Goal: Task Accomplishment & Management: Use online tool/utility

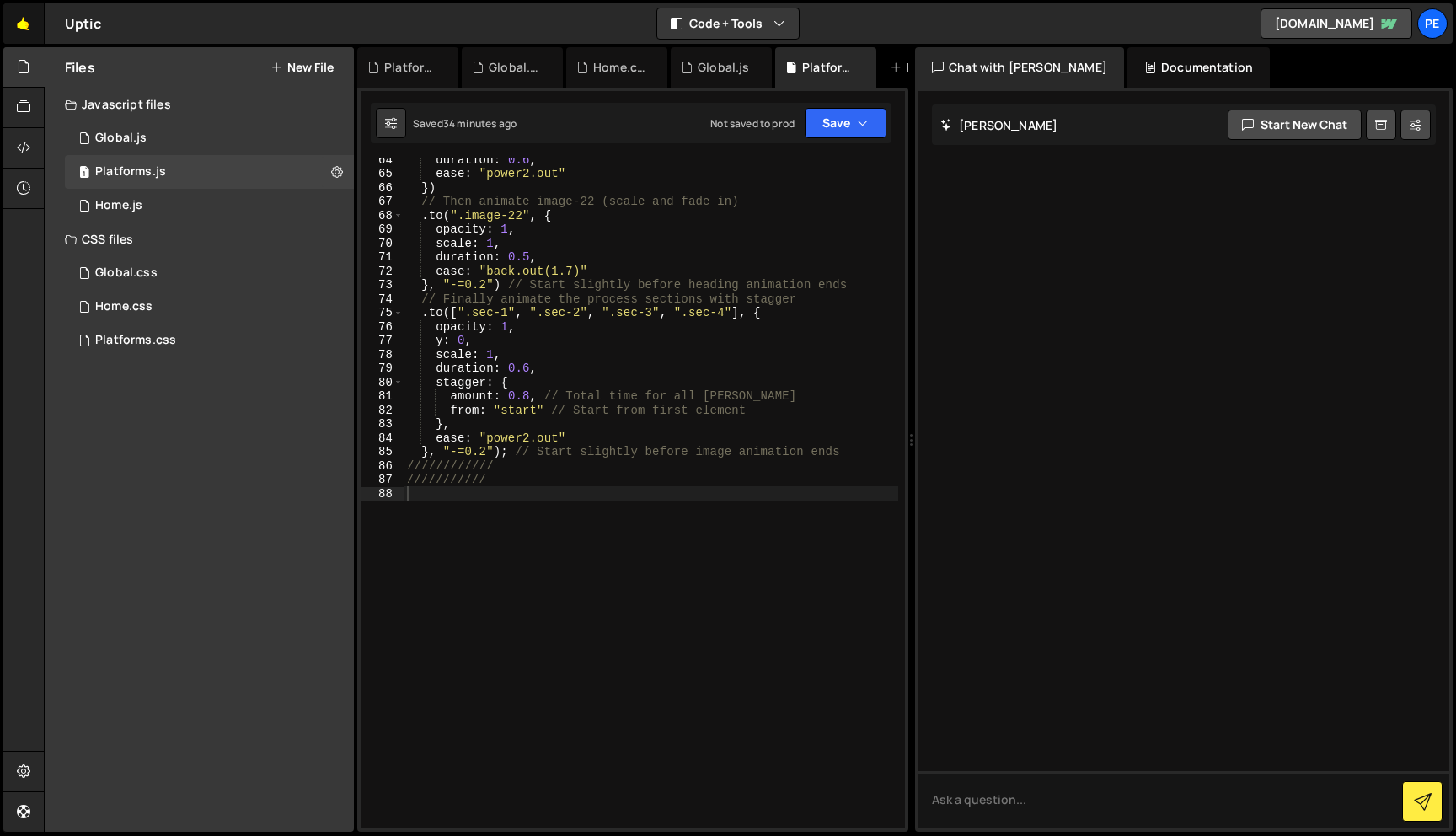
click at [20, 23] on link "🤙" at bounding box center [24, 23] width 41 height 40
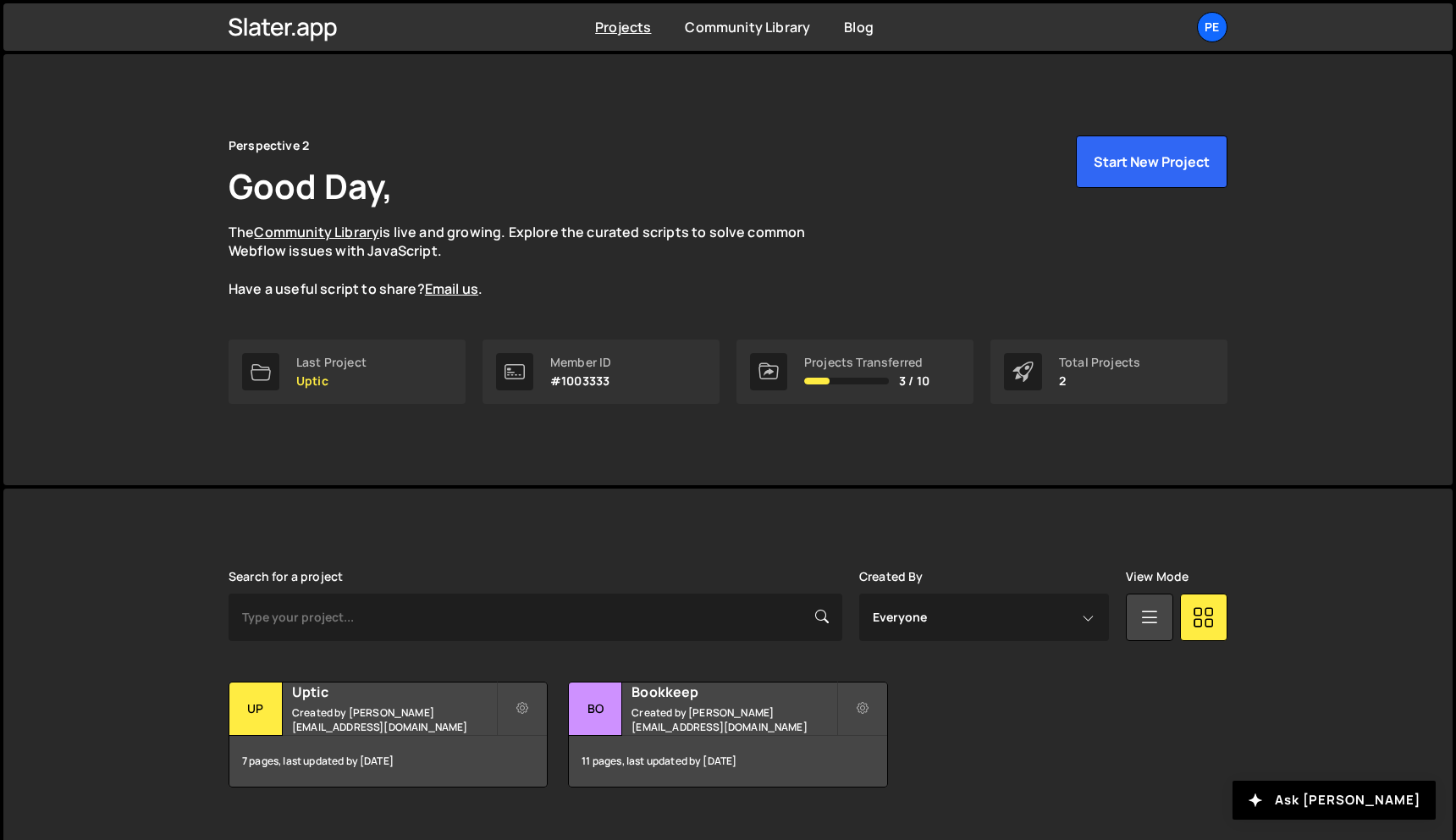
scroll to position [12, 0]
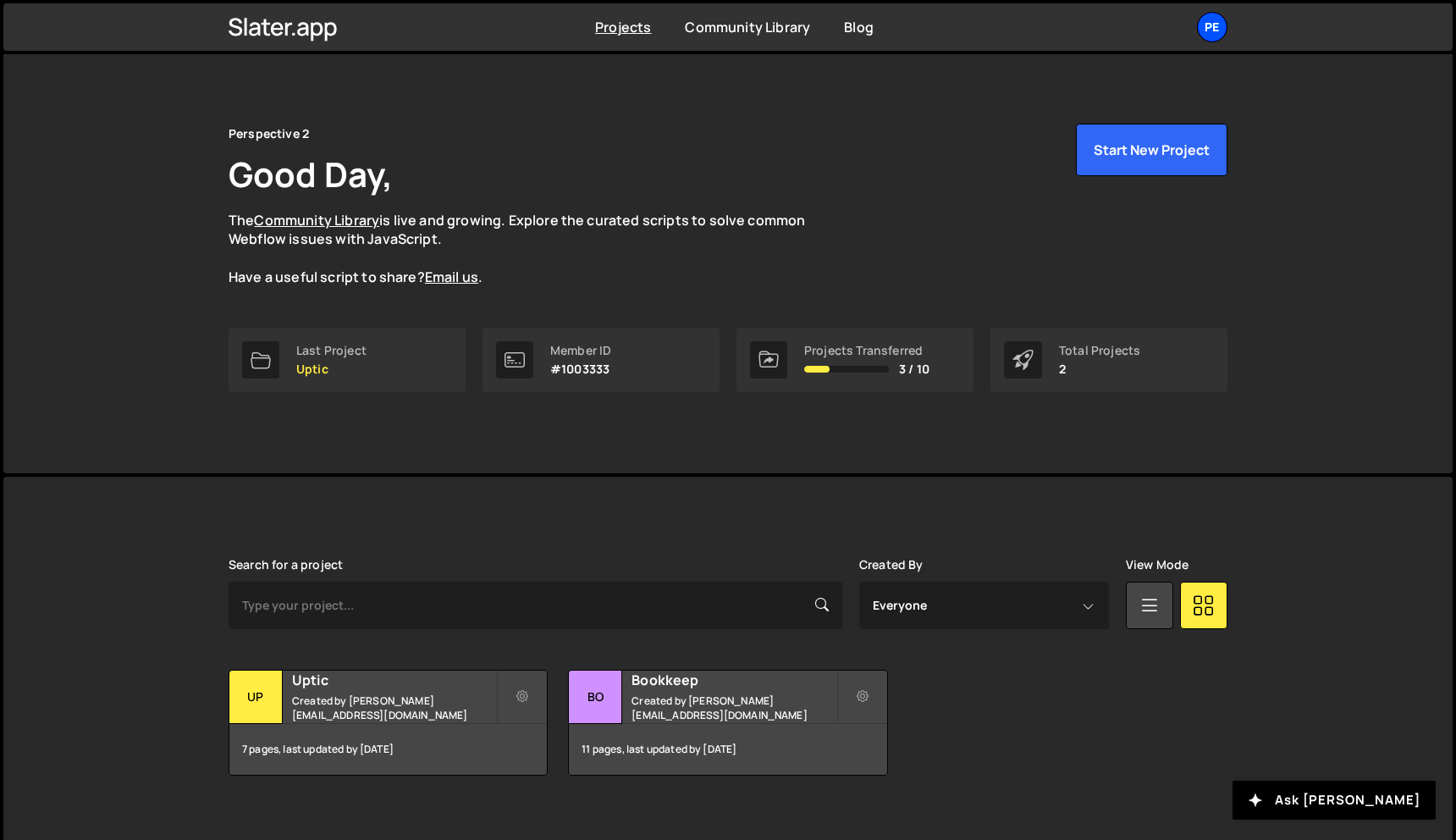
click at [1210, 29] on div "Pe" at bounding box center [1212, 27] width 31 height 31
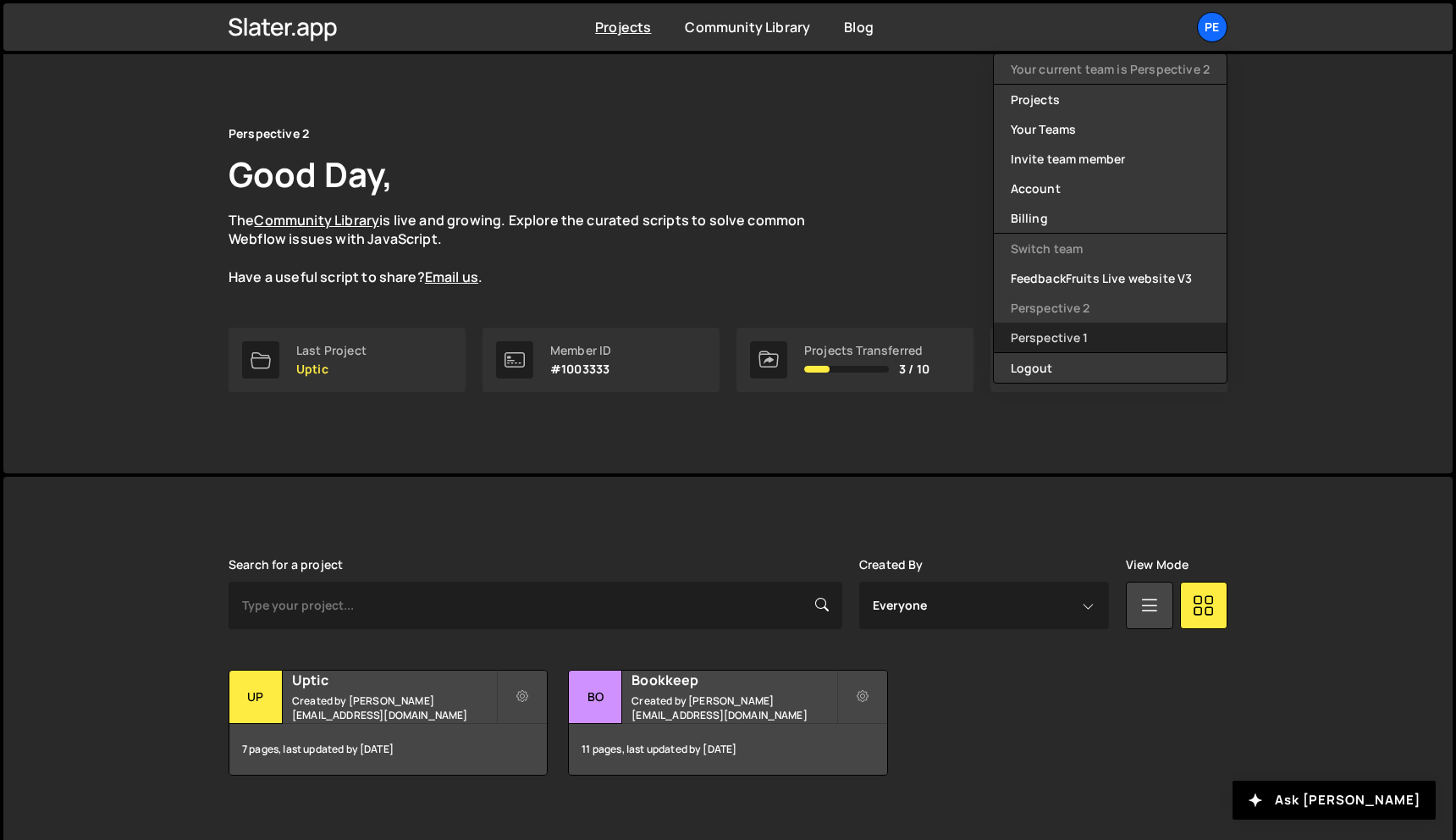
click at [1066, 340] on link "Perspective 1" at bounding box center [1110, 337] width 232 height 30
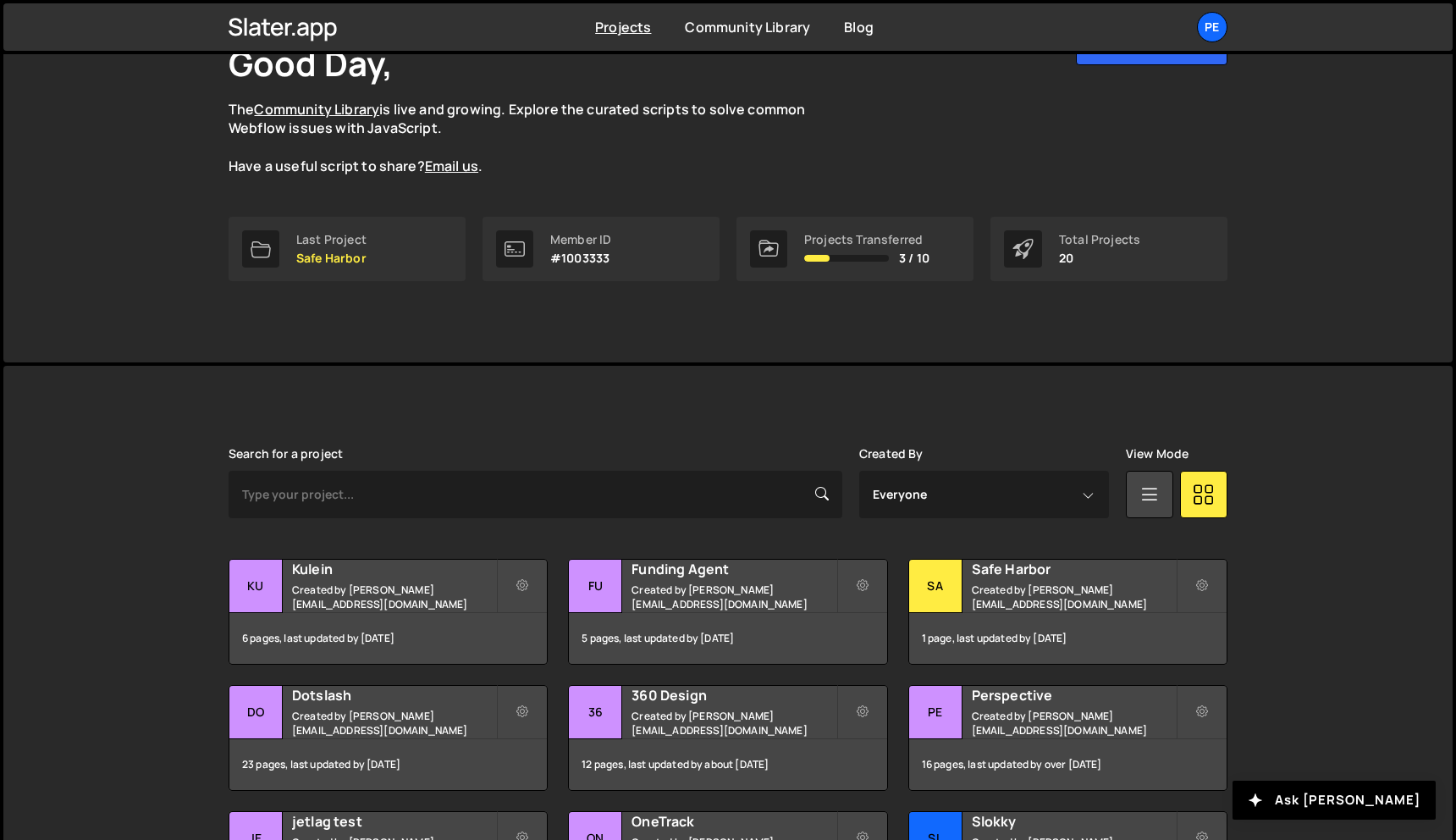
scroll to position [126, 0]
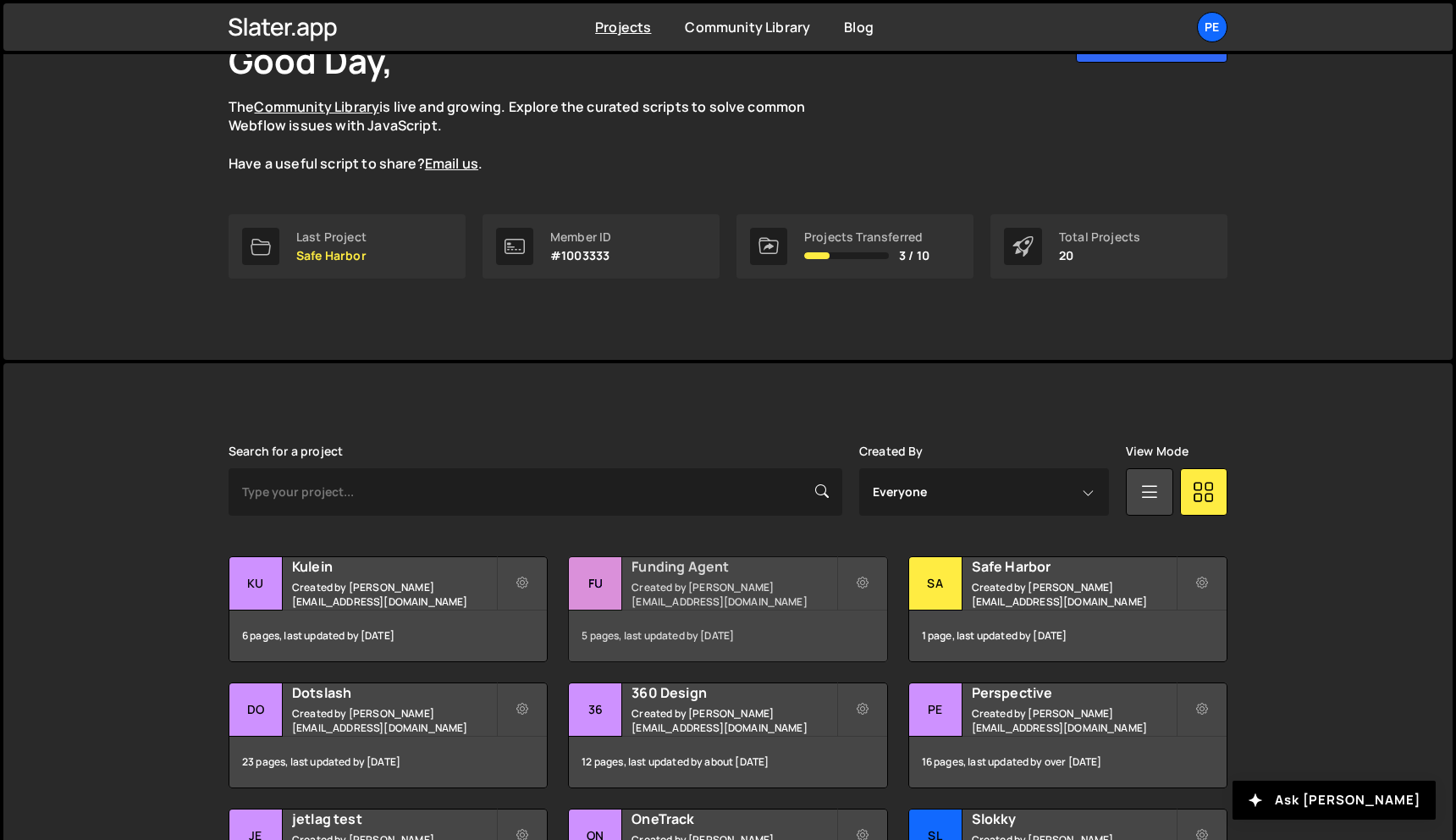
click at [752, 576] on h2 "Funding Agent" at bounding box center [734, 566] width 204 height 19
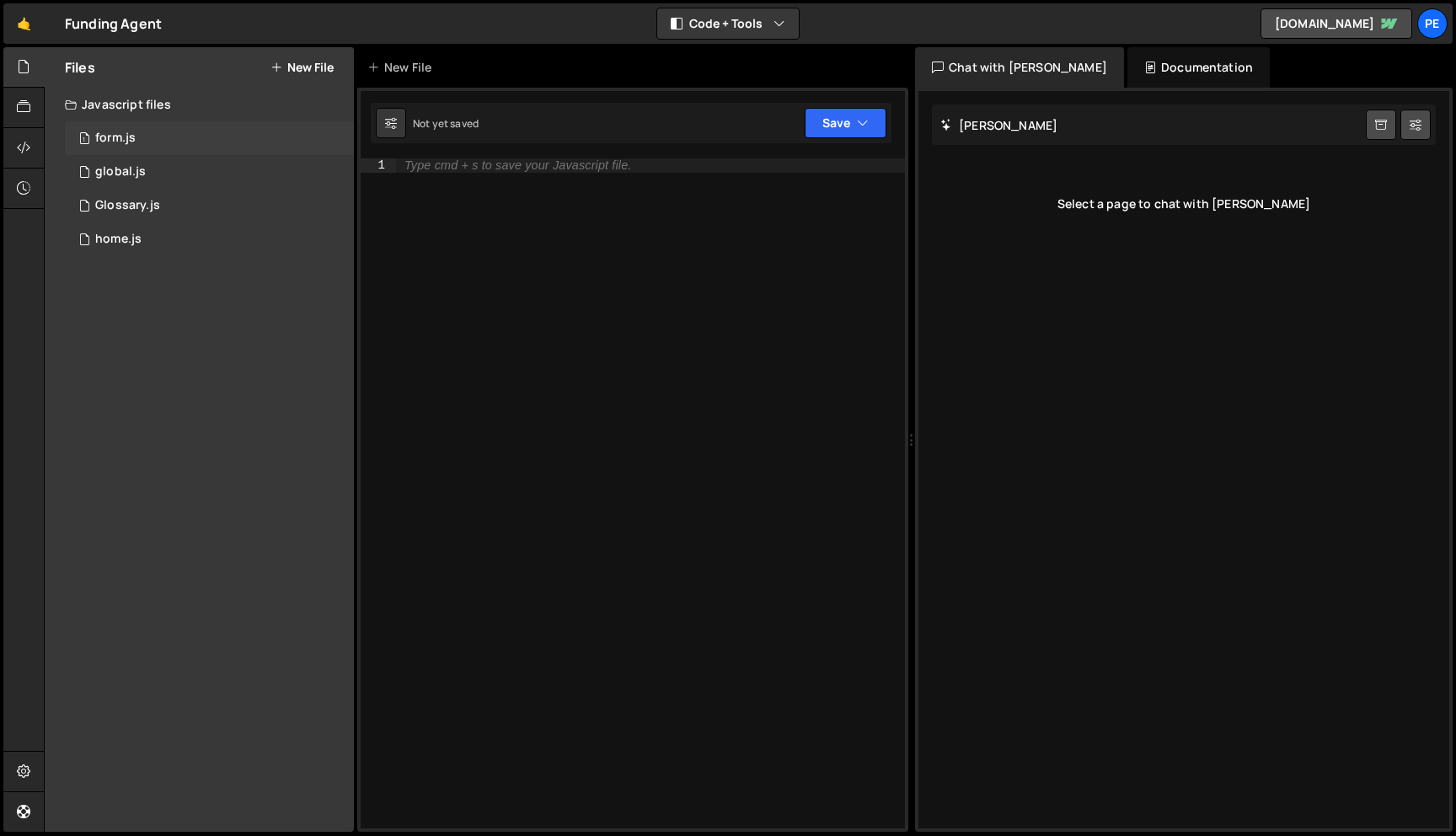
click at [204, 144] on div "1 form.js 0" at bounding box center [210, 138] width 289 height 33
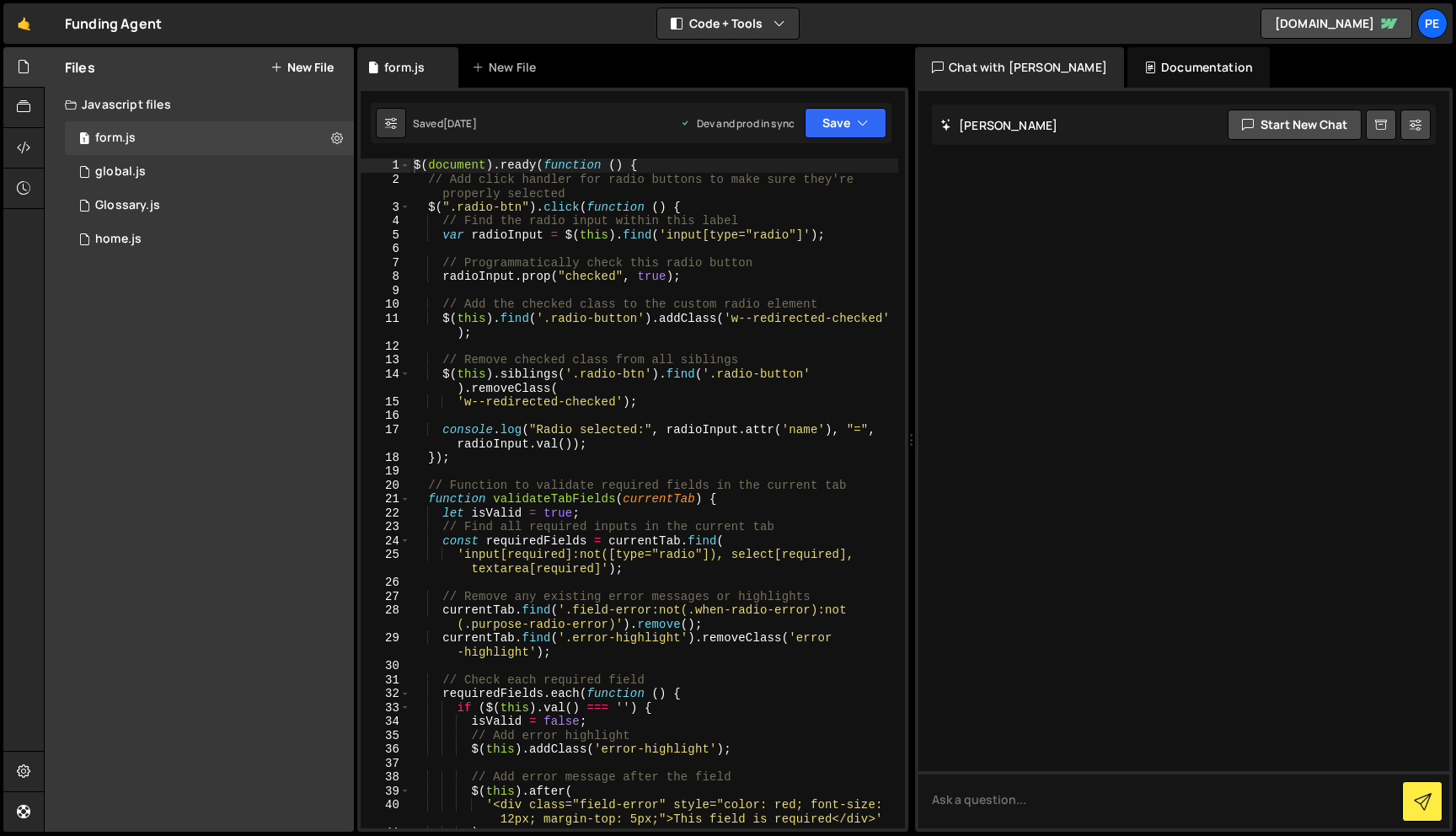
click at [160, 105] on div "Javascript files" at bounding box center [199, 104] width 309 height 33
click at [871, 122] on button "Save" at bounding box center [845, 123] width 82 height 31
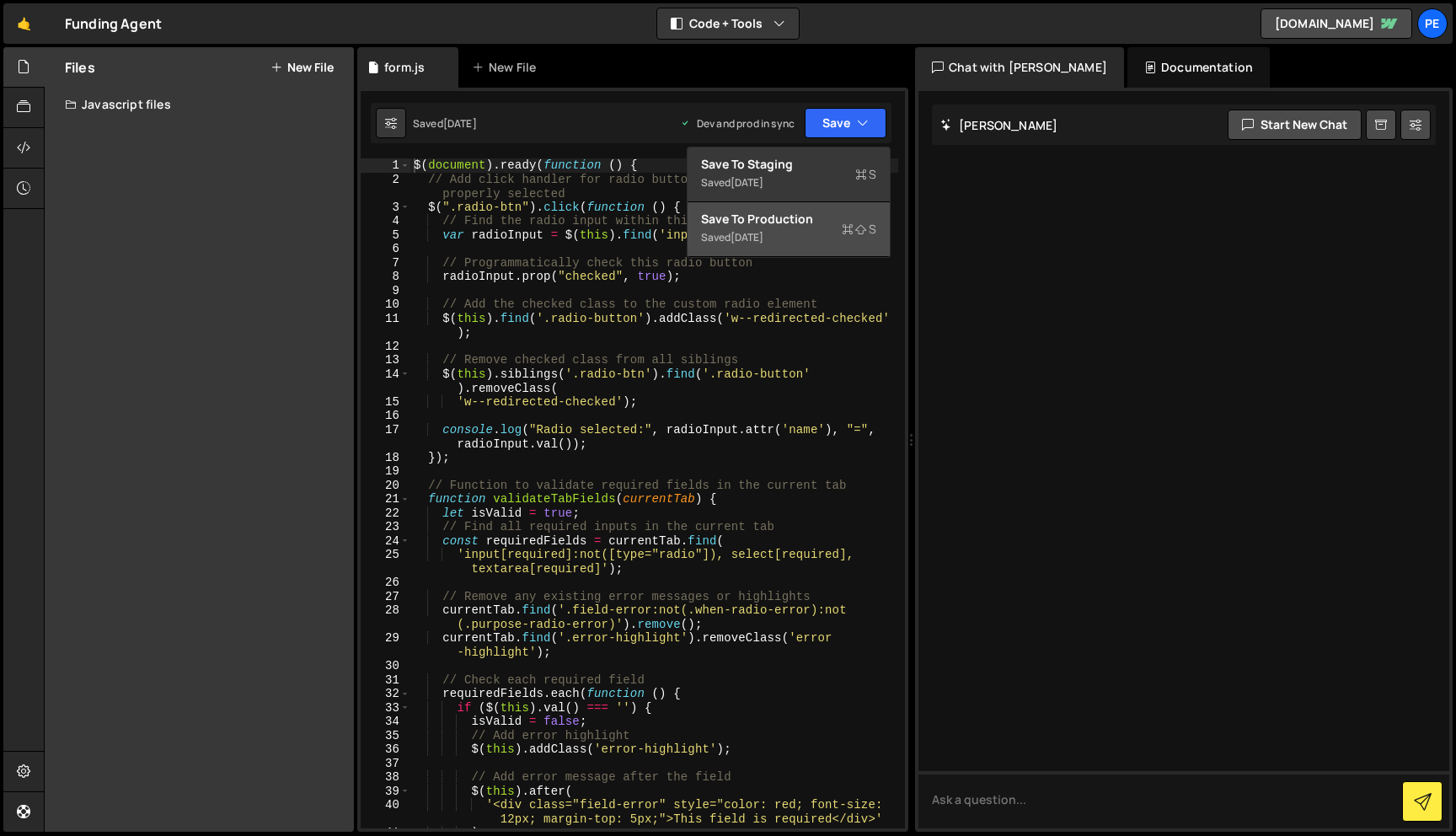
click at [781, 254] on button "Save to Production S Saved 2 months ago" at bounding box center [788, 229] width 202 height 55
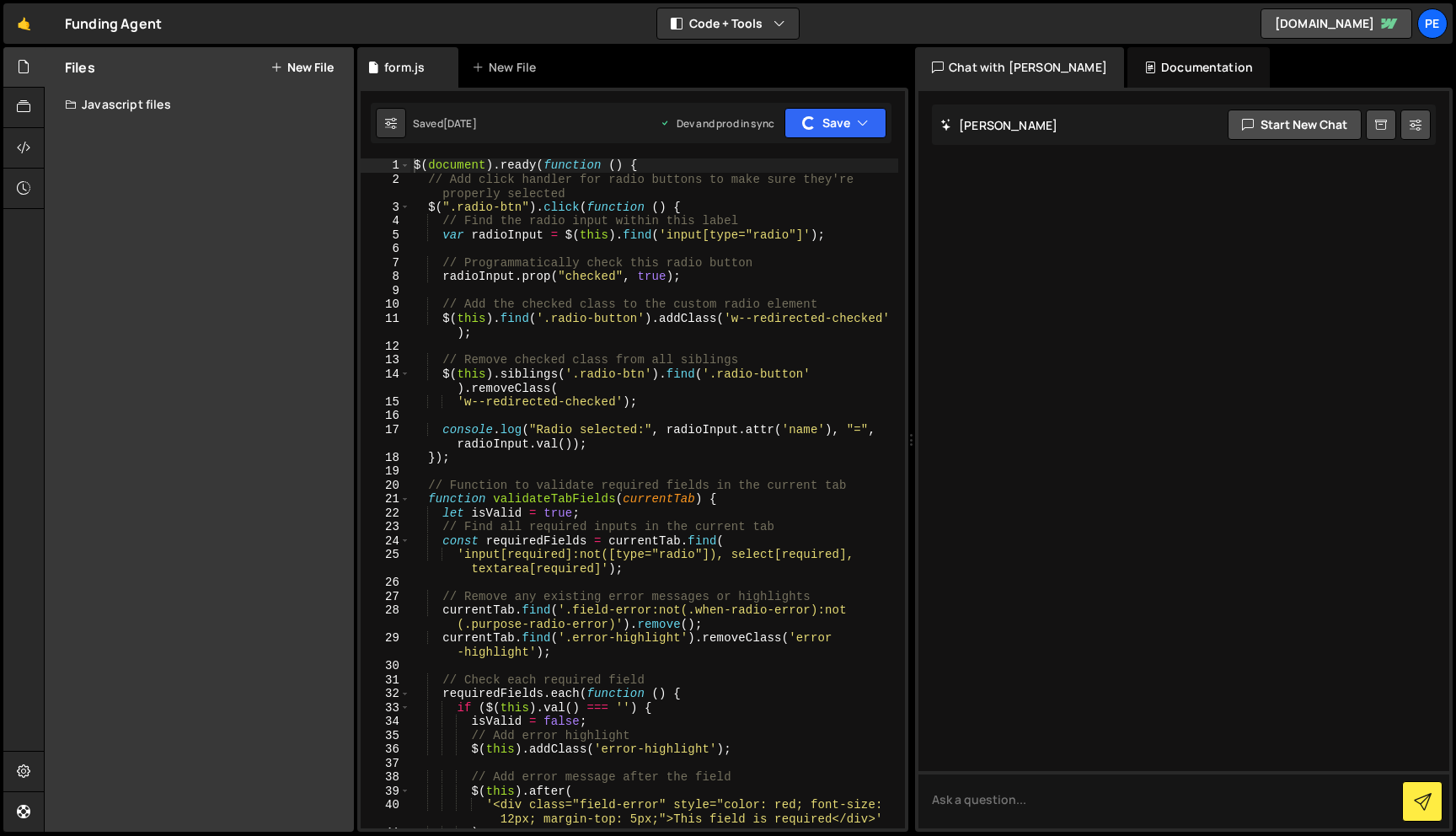
click at [127, 102] on div "Javascript files" at bounding box center [199, 104] width 309 height 33
click at [122, 176] on div "global.js" at bounding box center [120, 171] width 50 height 15
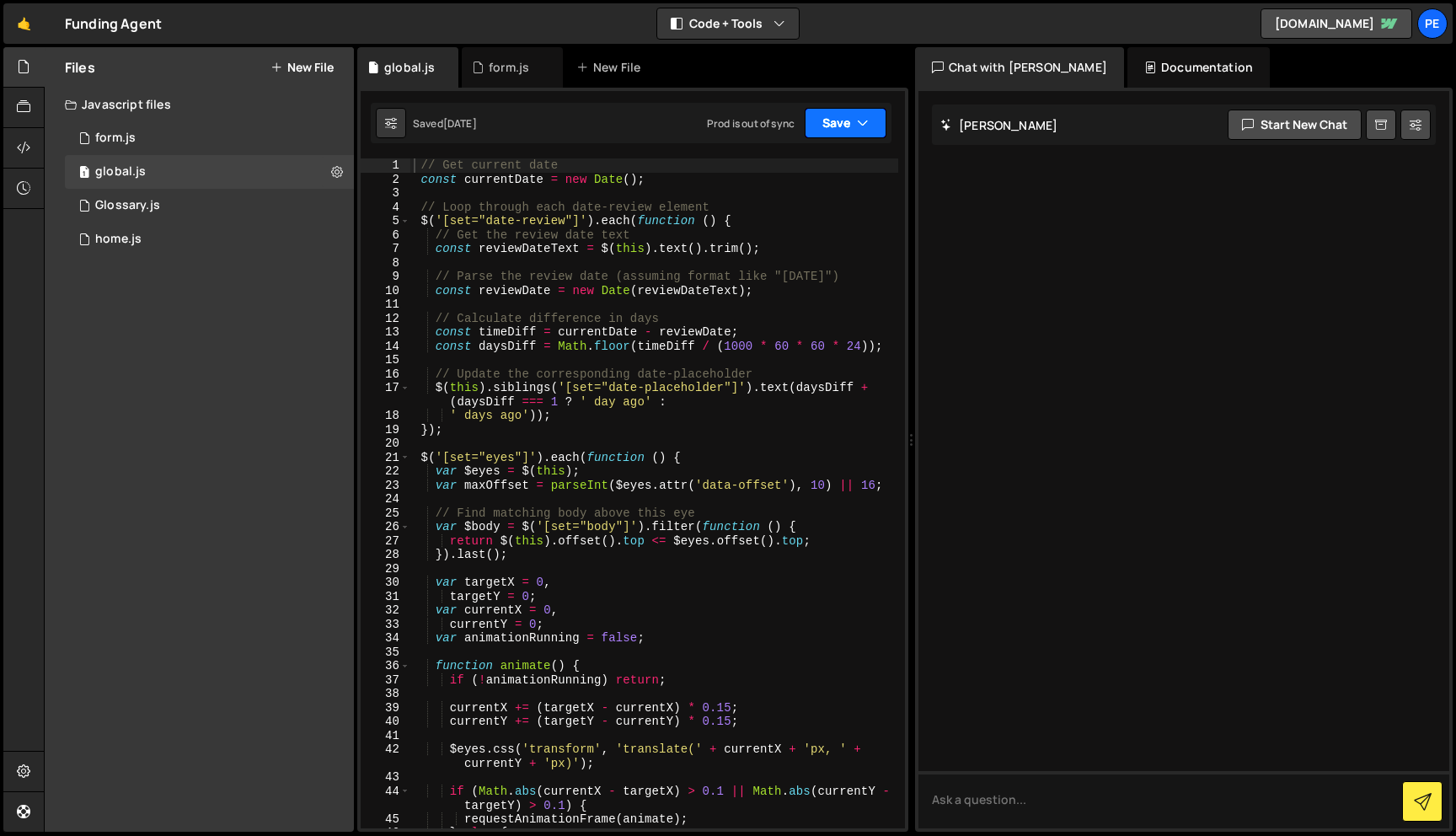
click at [841, 113] on button "Save" at bounding box center [845, 123] width 82 height 31
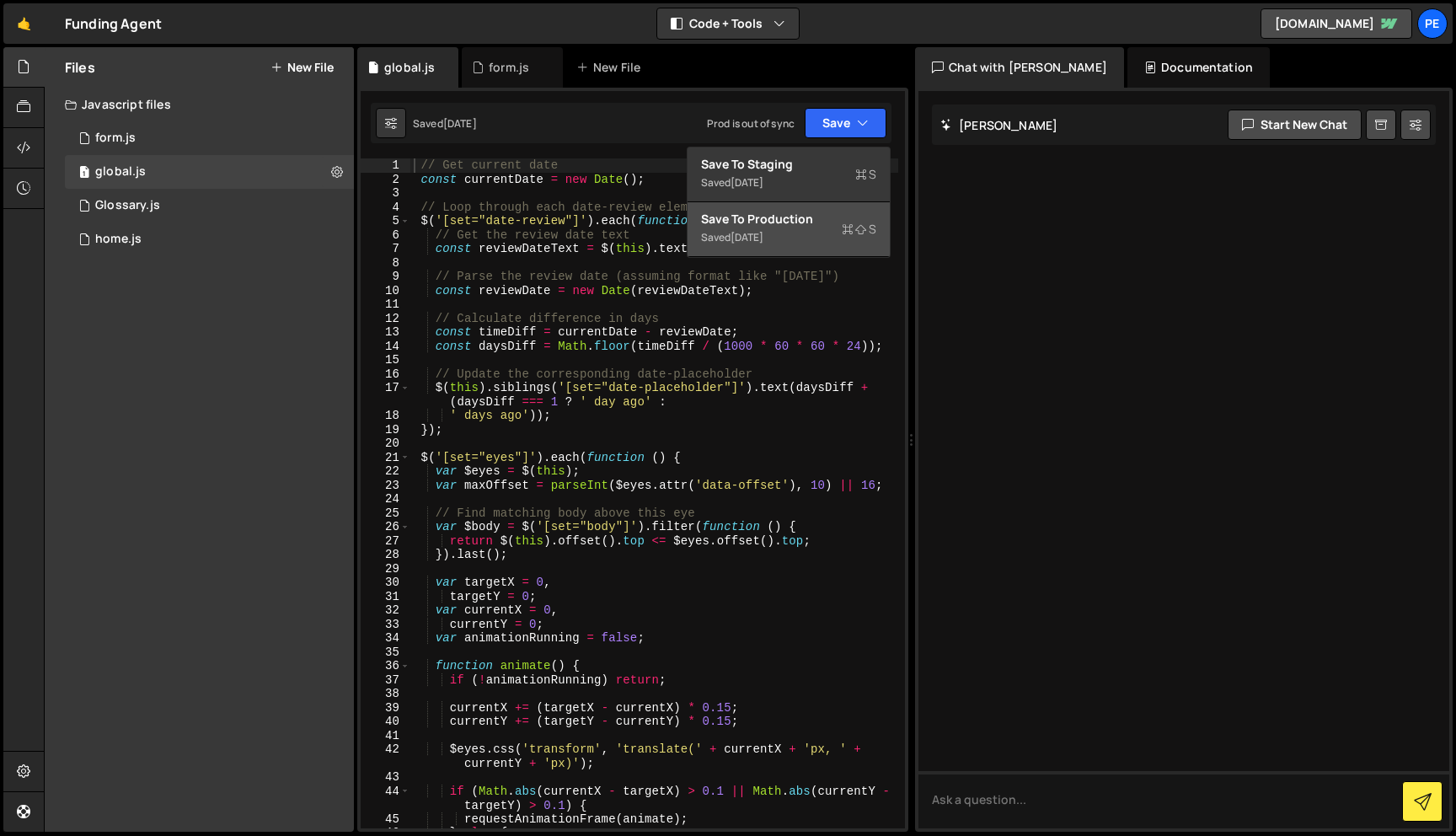
click at [836, 225] on div "Save to Production S" at bounding box center [789, 219] width 175 height 17
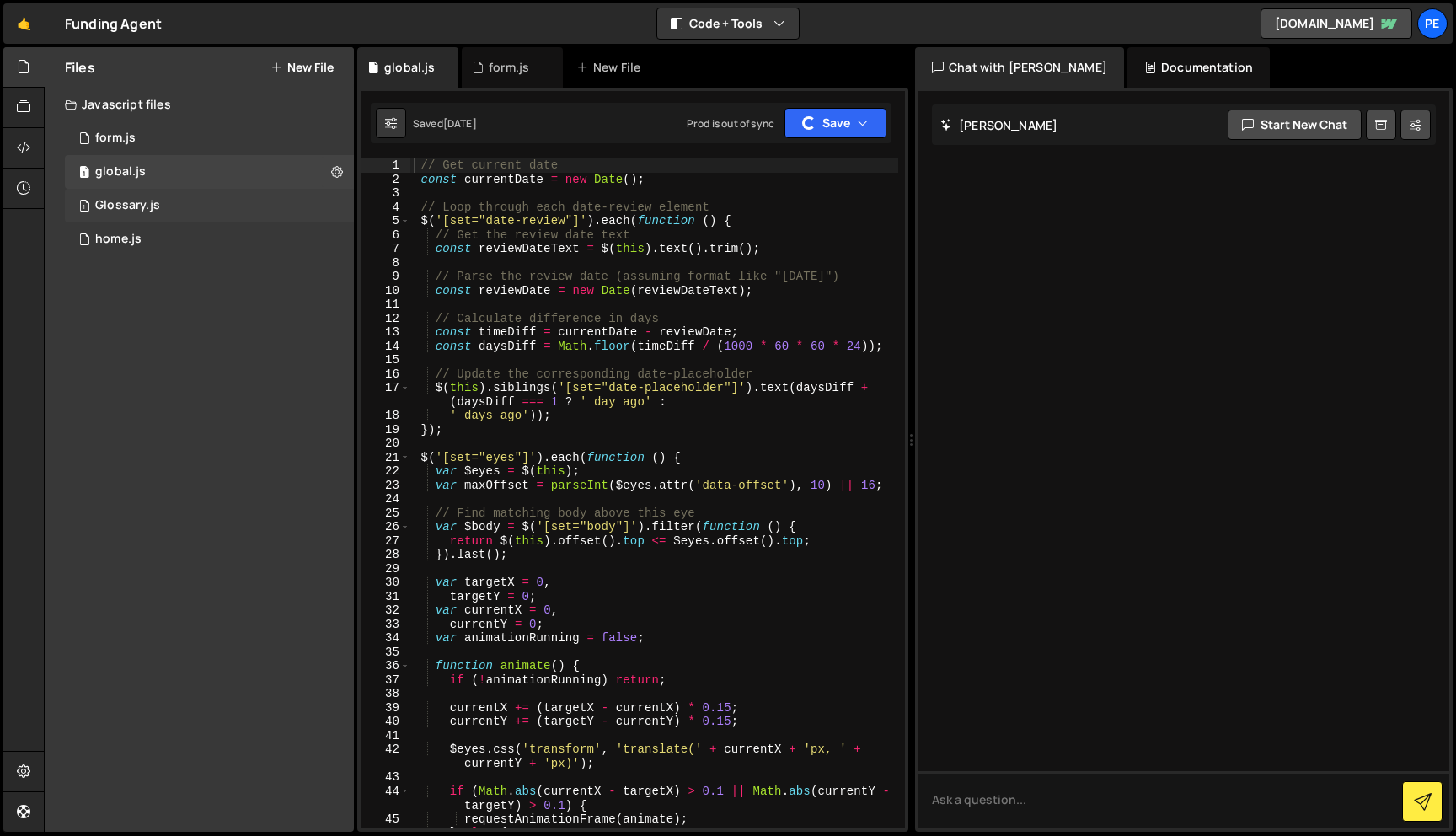
click at [141, 208] on div "Glossary.js" at bounding box center [128, 205] width 65 height 15
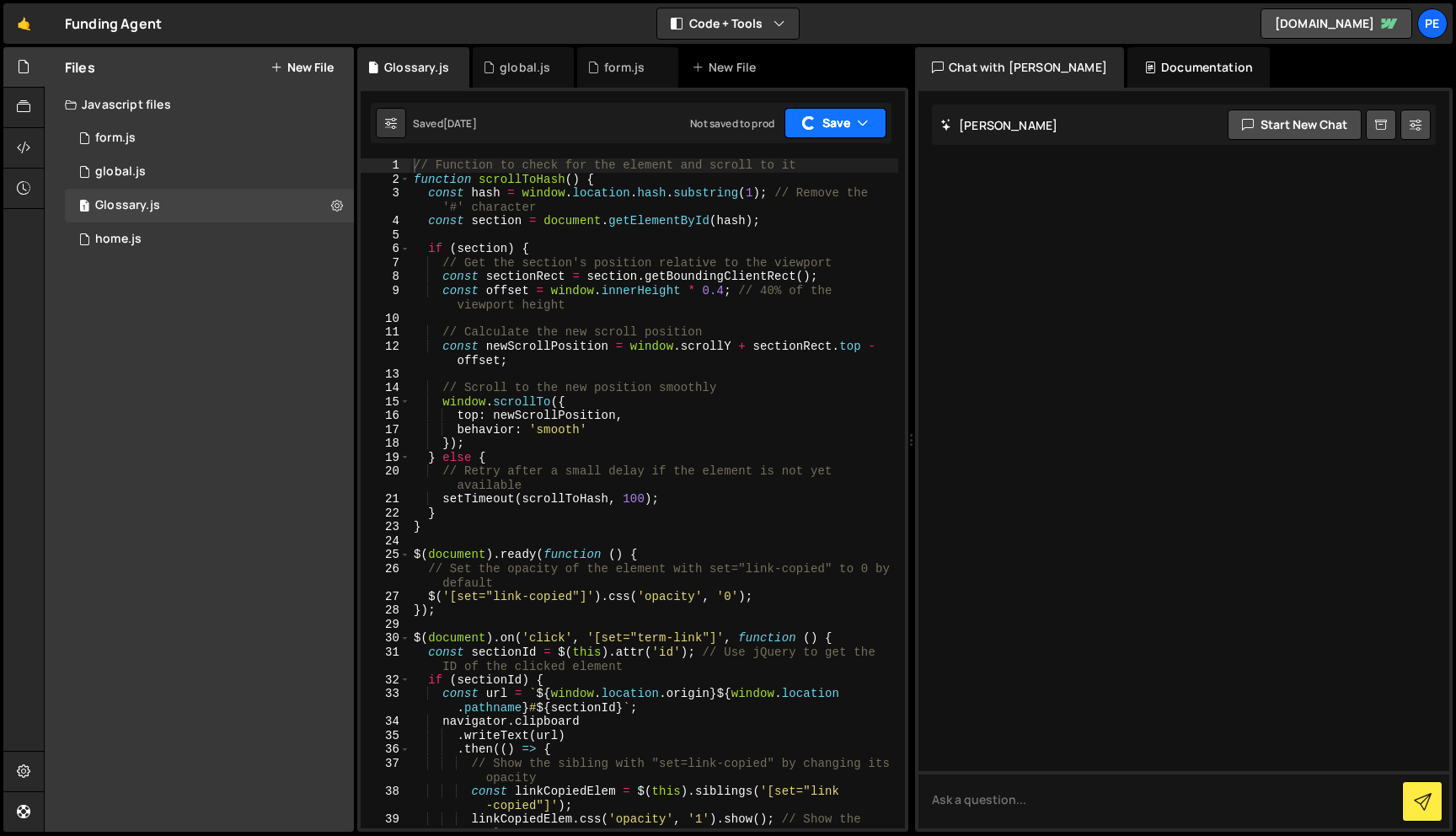
click at [796, 121] on button "Save" at bounding box center [836, 123] width 102 height 31
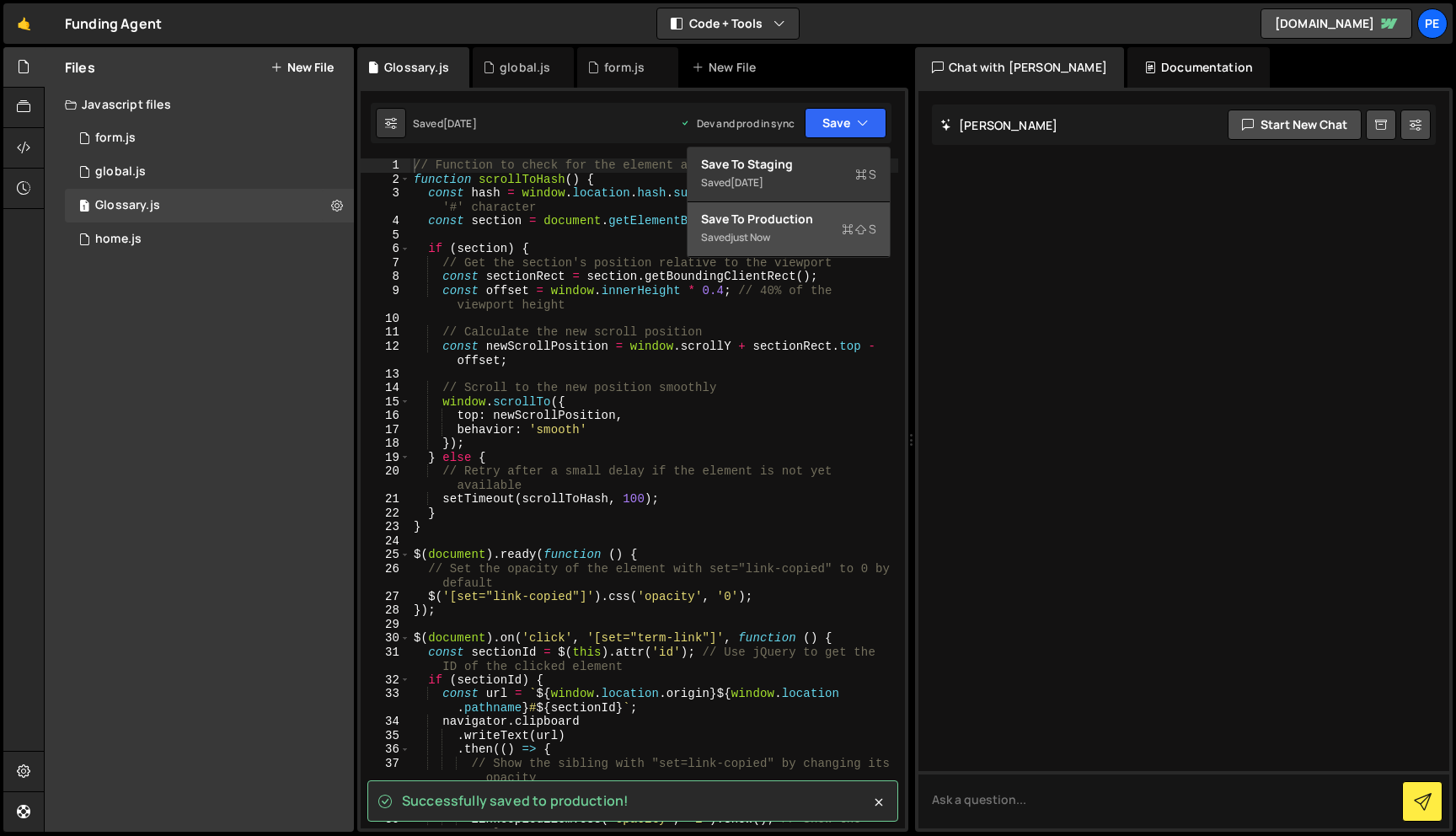
click at [816, 236] on div "Saved just now" at bounding box center [789, 237] width 175 height 21
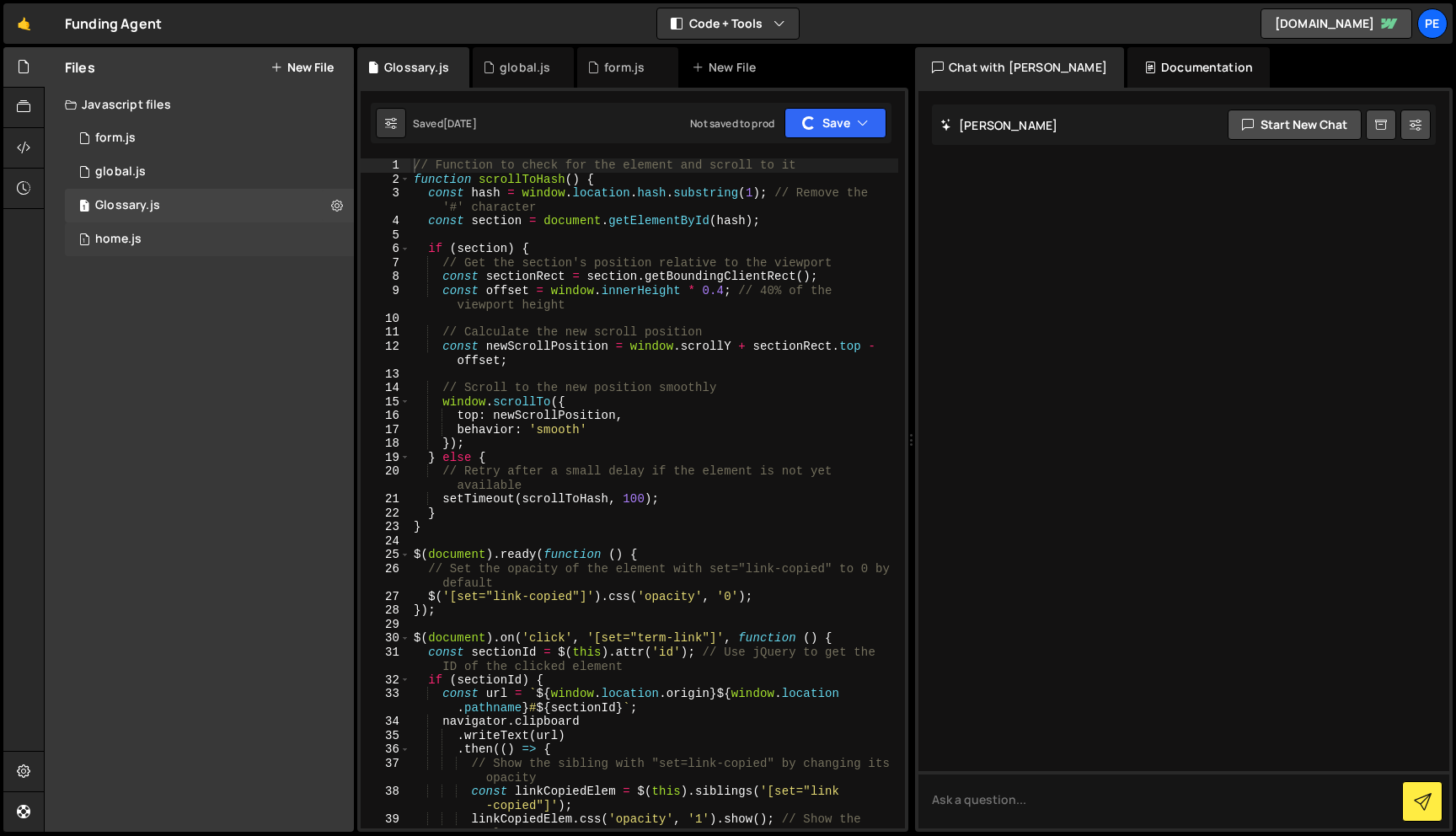
click at [135, 237] on div "home.js" at bounding box center [118, 238] width 46 height 15
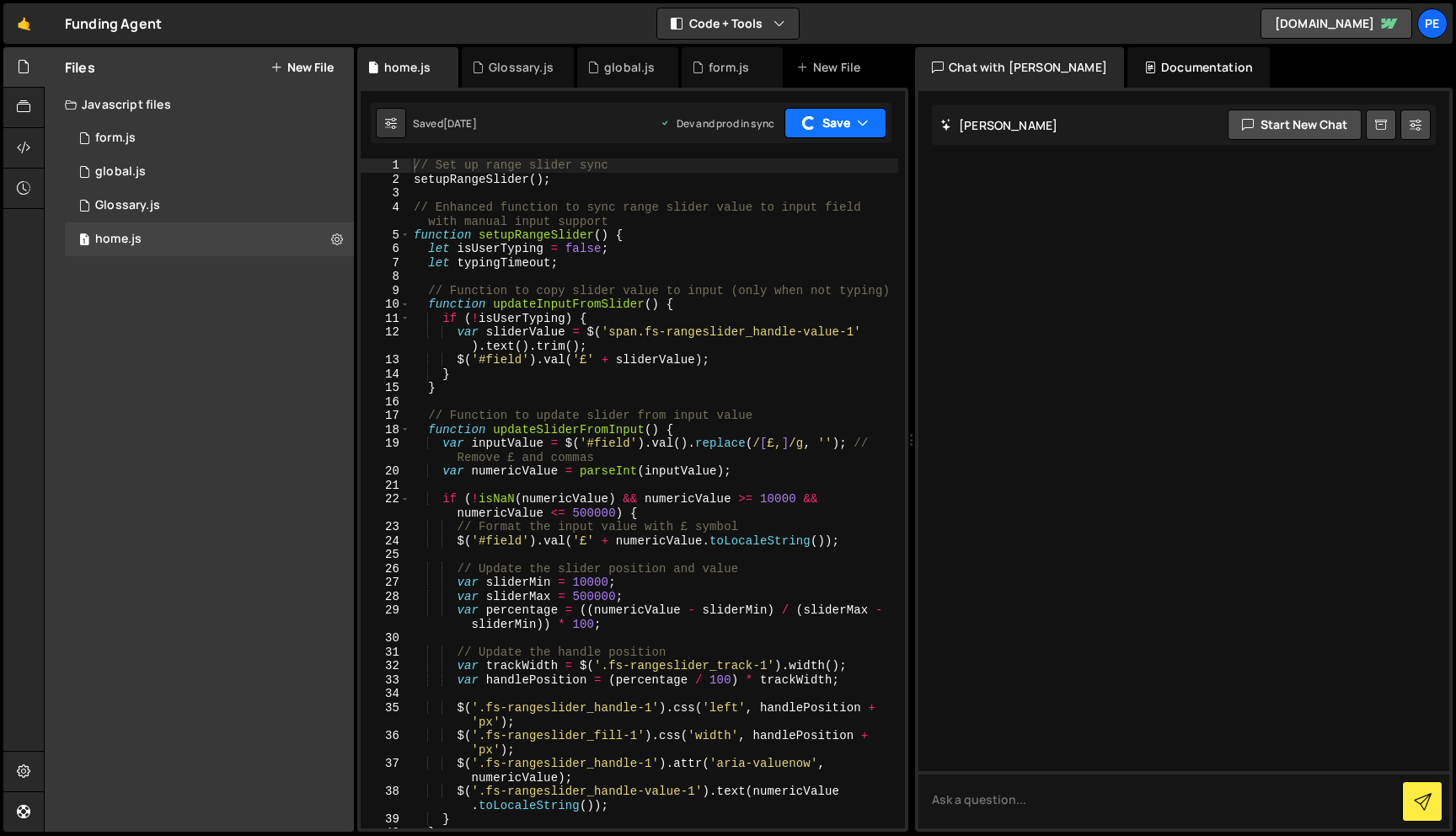
click at [825, 120] on button "Save" at bounding box center [836, 123] width 102 height 31
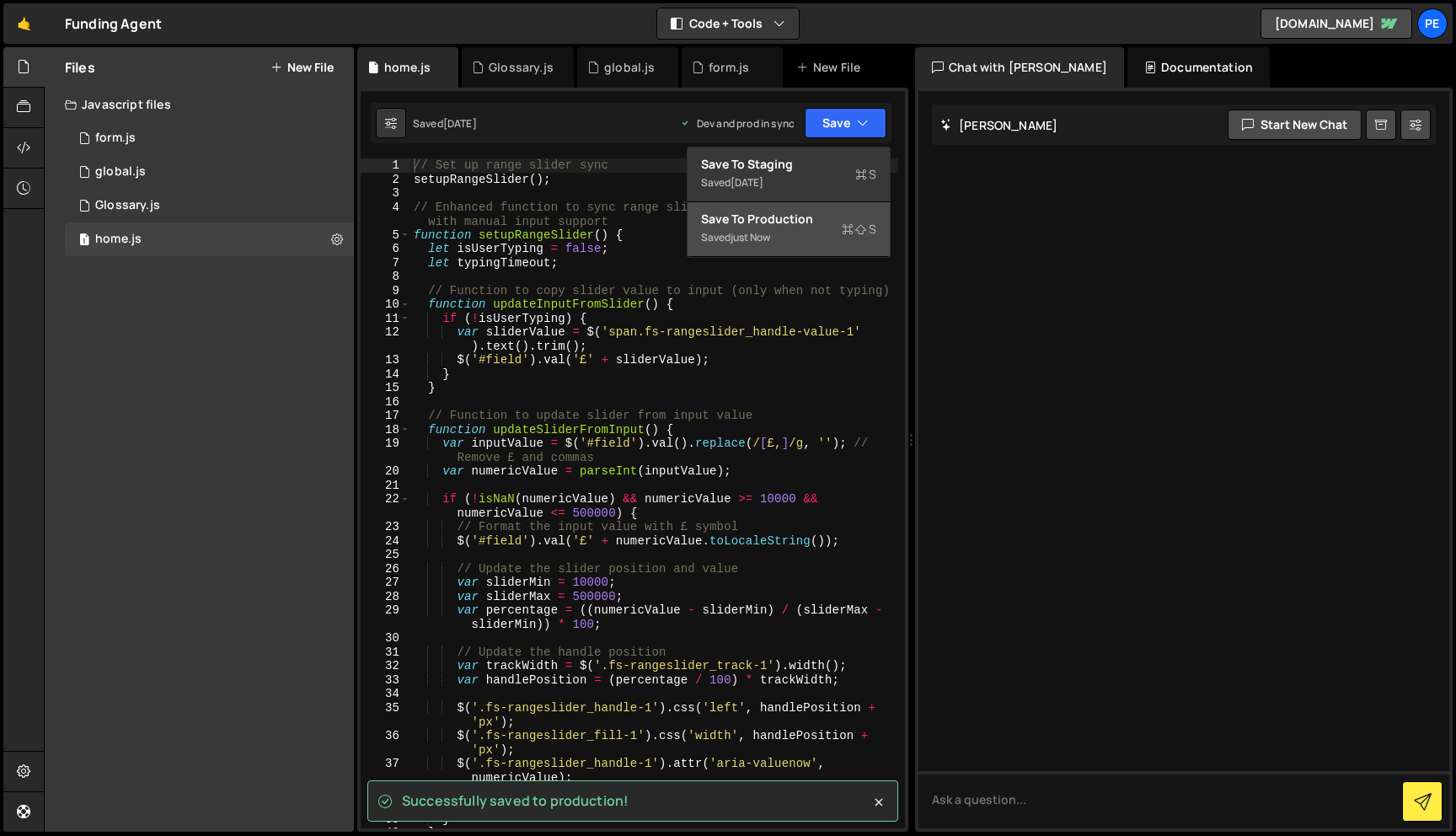
click at [799, 222] on div "Save to Production S" at bounding box center [789, 219] width 175 height 17
